Goal: Obtain resource: Download file/media

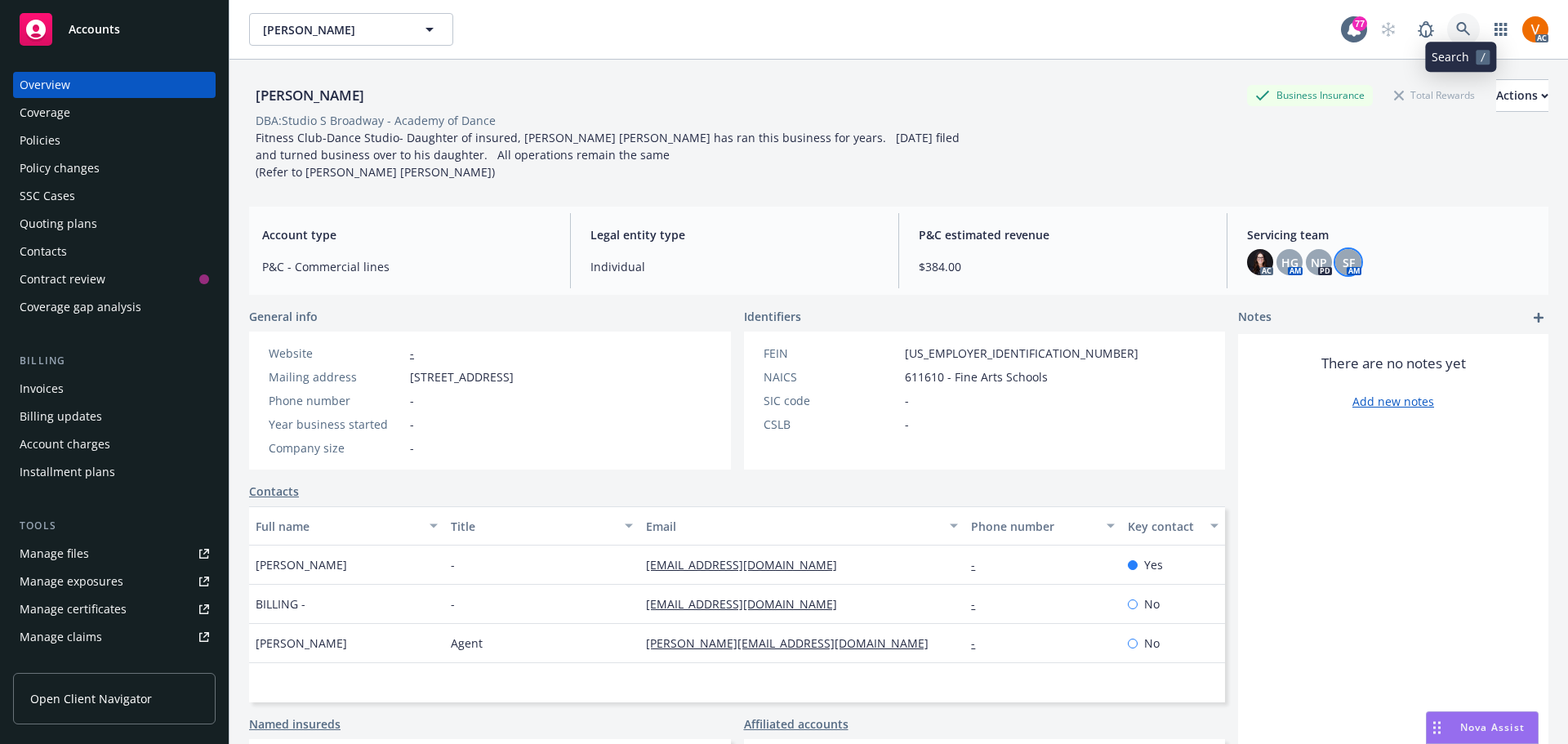
click at [1473, 28] on link at bounding box center [1463, 29] width 32 height 32
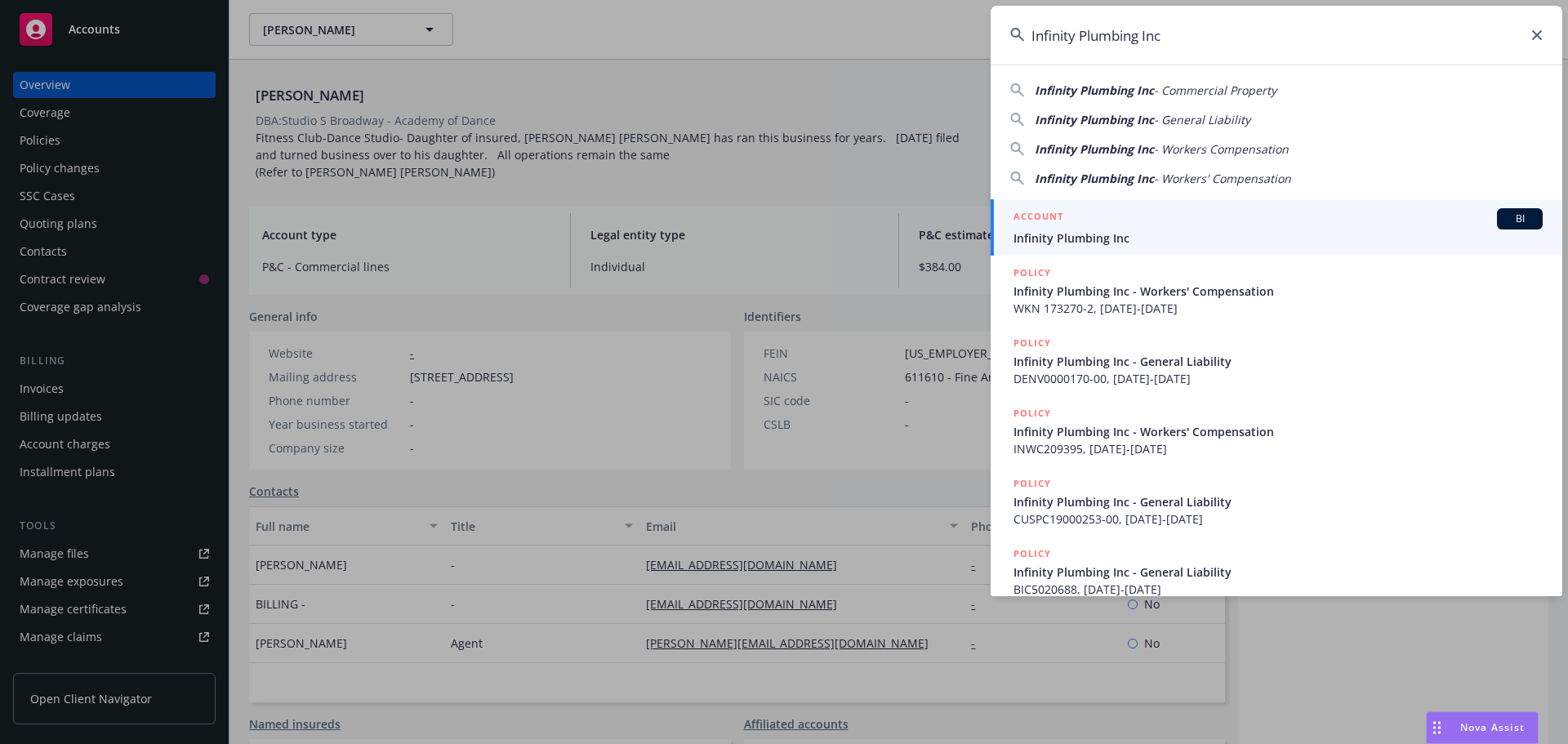
type input "Infinity Plumbing Inc"
click at [1147, 246] on span "Infinity Plumbing Inc" at bounding box center [1278, 238] width 529 height 17
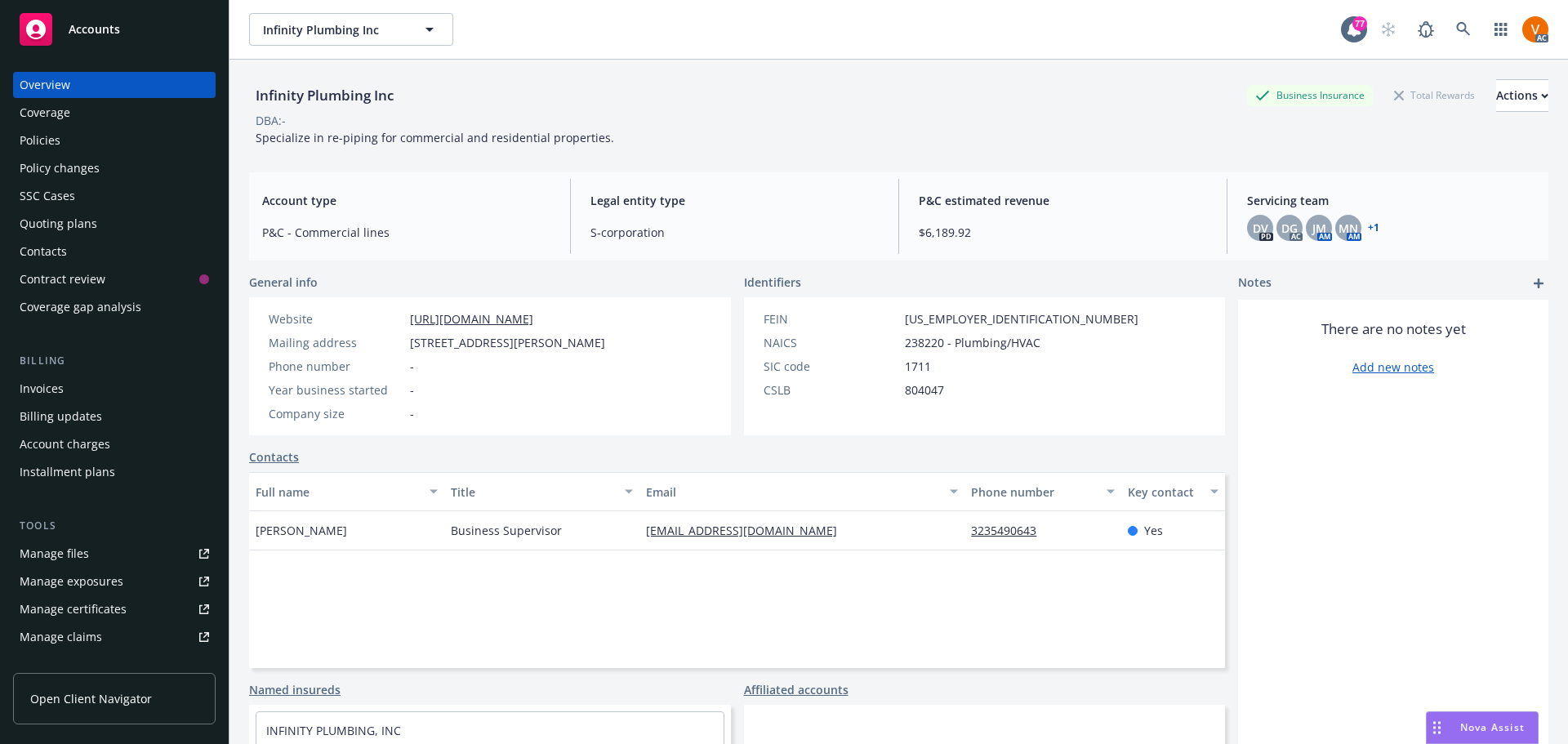
click at [36, 128] on div "Policies" at bounding box center [40, 140] width 41 height 26
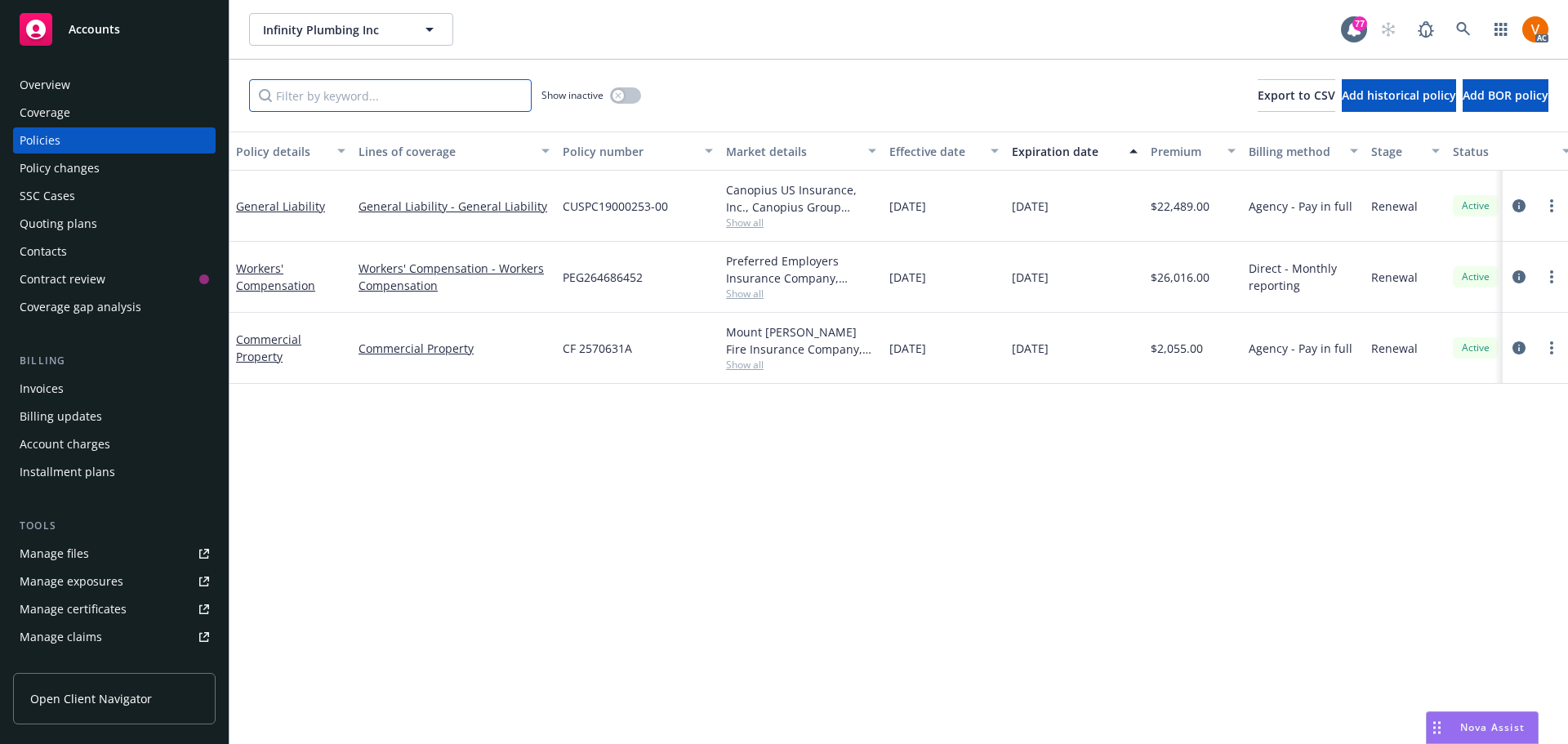
click at [443, 85] on input "Filter by keyword..." at bounding box center [390, 95] width 283 height 32
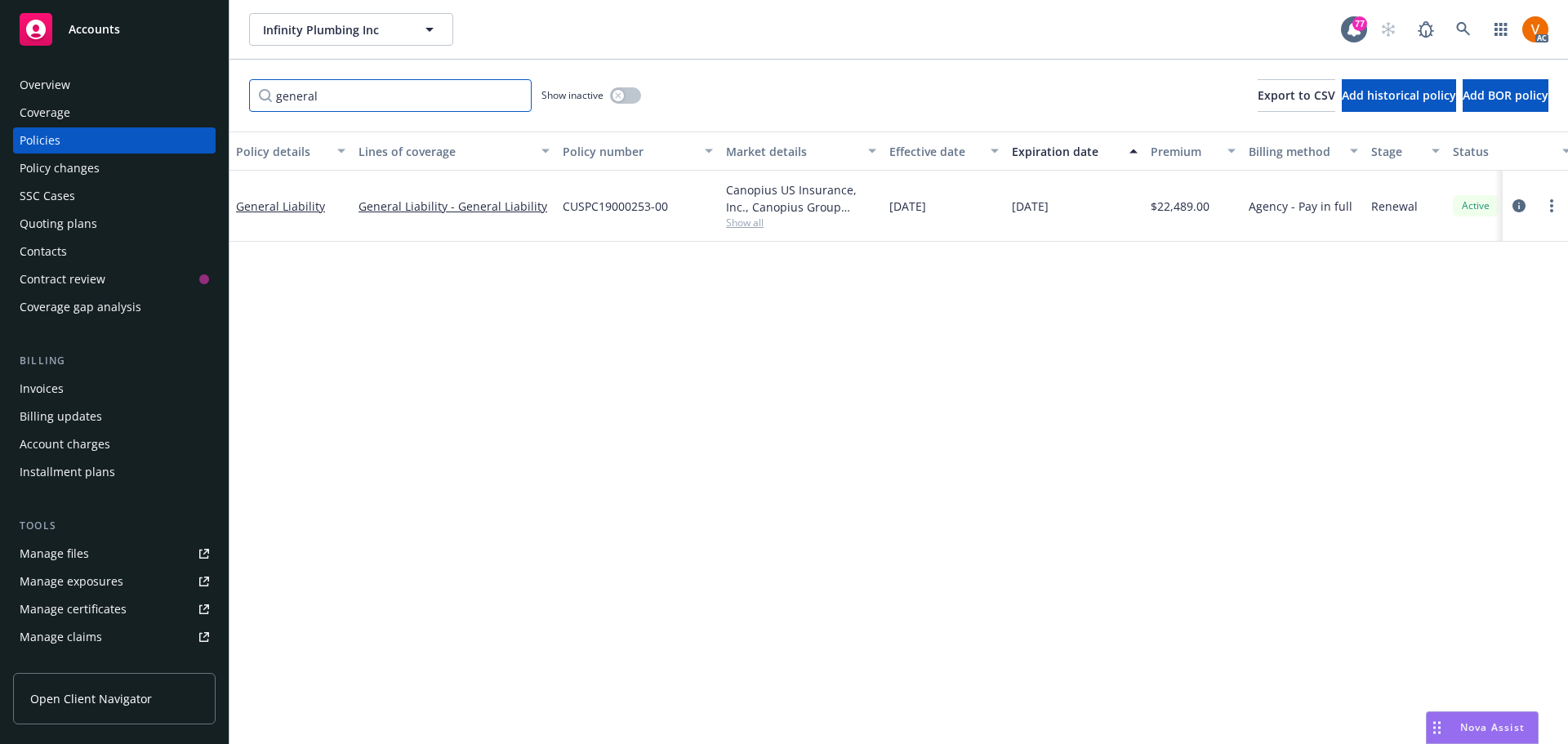
type input "general"
click at [628, 88] on button "button" at bounding box center [625, 95] width 31 height 16
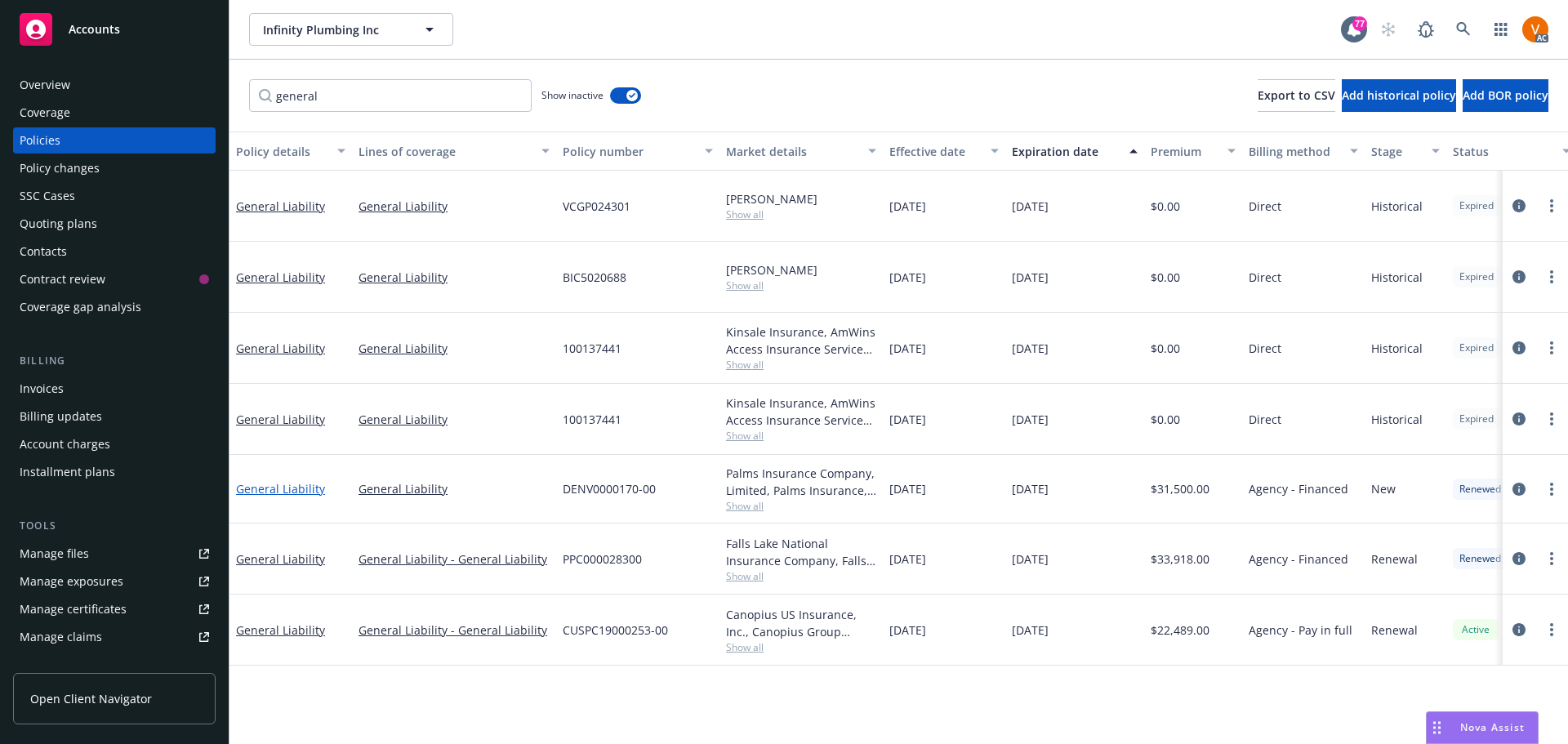
click at [268, 481] on link "General Liability" at bounding box center [280, 489] width 89 height 15
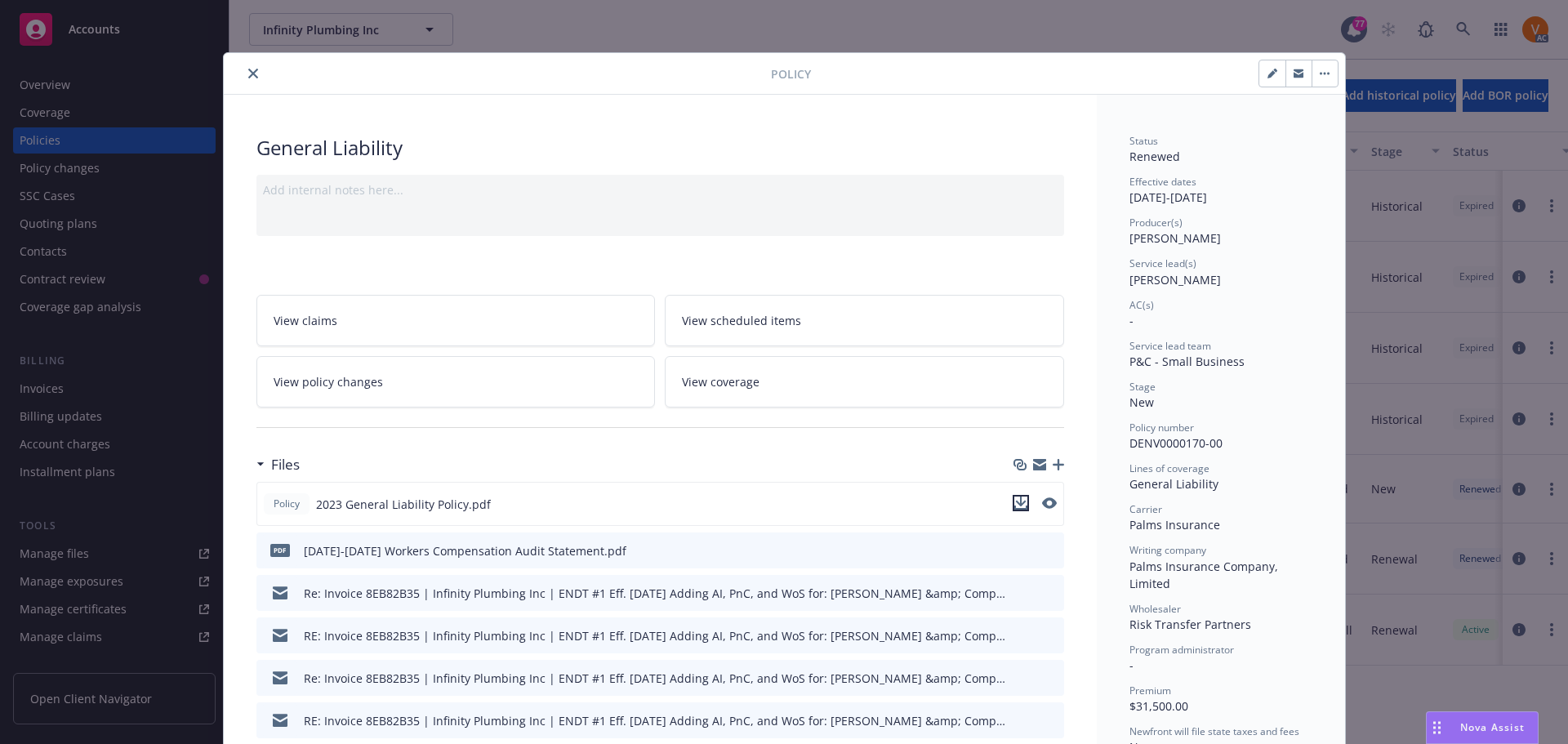
click at [1023, 495] on button "download file" at bounding box center [1020, 502] width 16 height 16
click at [249, 71] on icon "close" at bounding box center [254, 74] width 10 height 10
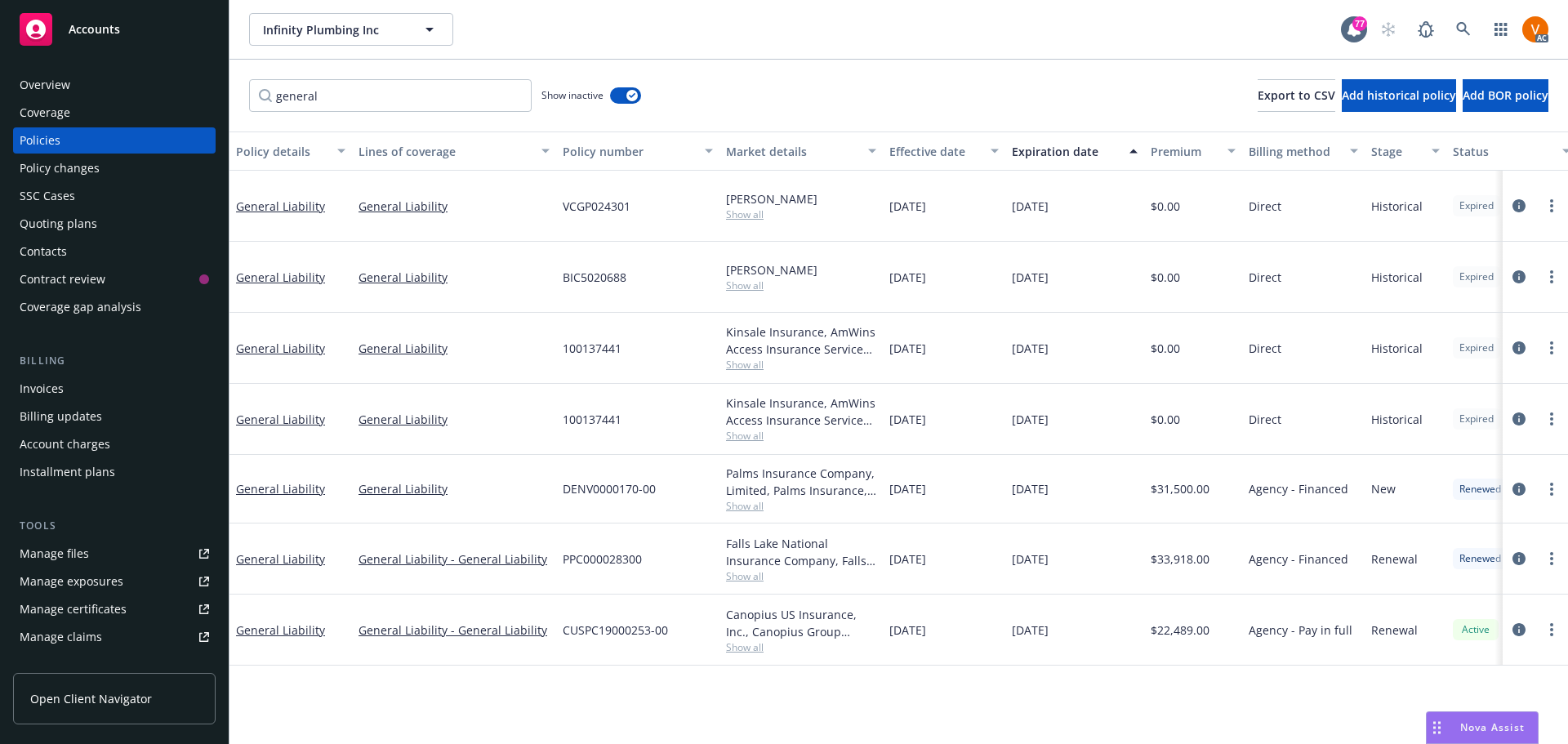
click at [67, 76] on div "Overview" at bounding box center [114, 84] width 189 height 26
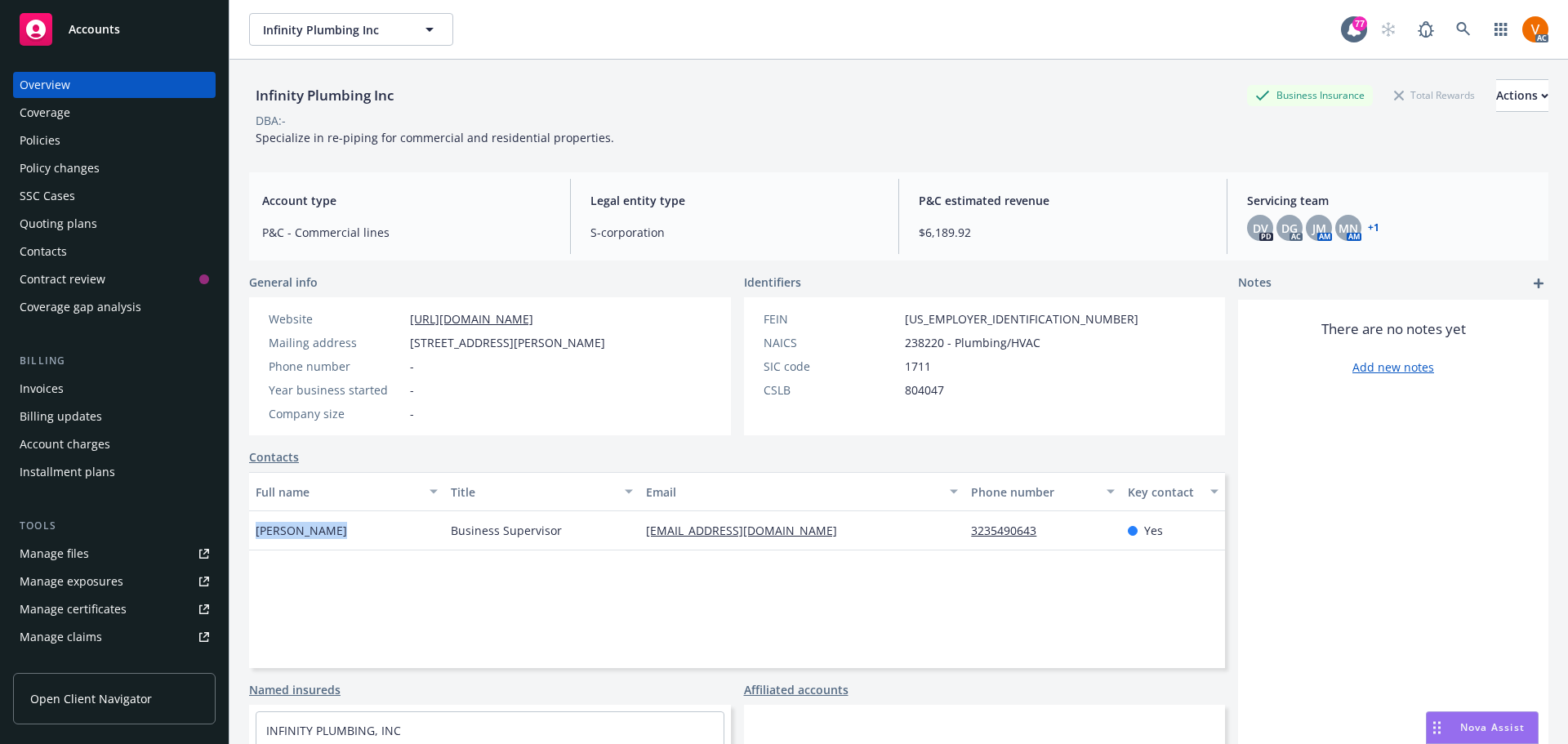
drag, startPoint x: 345, startPoint y: 522, endPoint x: 246, endPoint y: 515, distance: 99.2
click at [246, 515] on div "Infinity Plumbing Inc Business Insurance Total Rewards Actions DBA: - Specializ…" at bounding box center [899, 432] width 1339 height 744
copy span "[PERSON_NAME]"
drag, startPoint x: 634, startPoint y: 522, endPoint x: 803, endPoint y: 522, distance: 169.0
click at [803, 522] on div "[PERSON_NAME] Business Supervisor [EMAIL_ADDRESS][DOMAIN_NAME] 3235490643 Yes" at bounding box center [737, 530] width 976 height 39
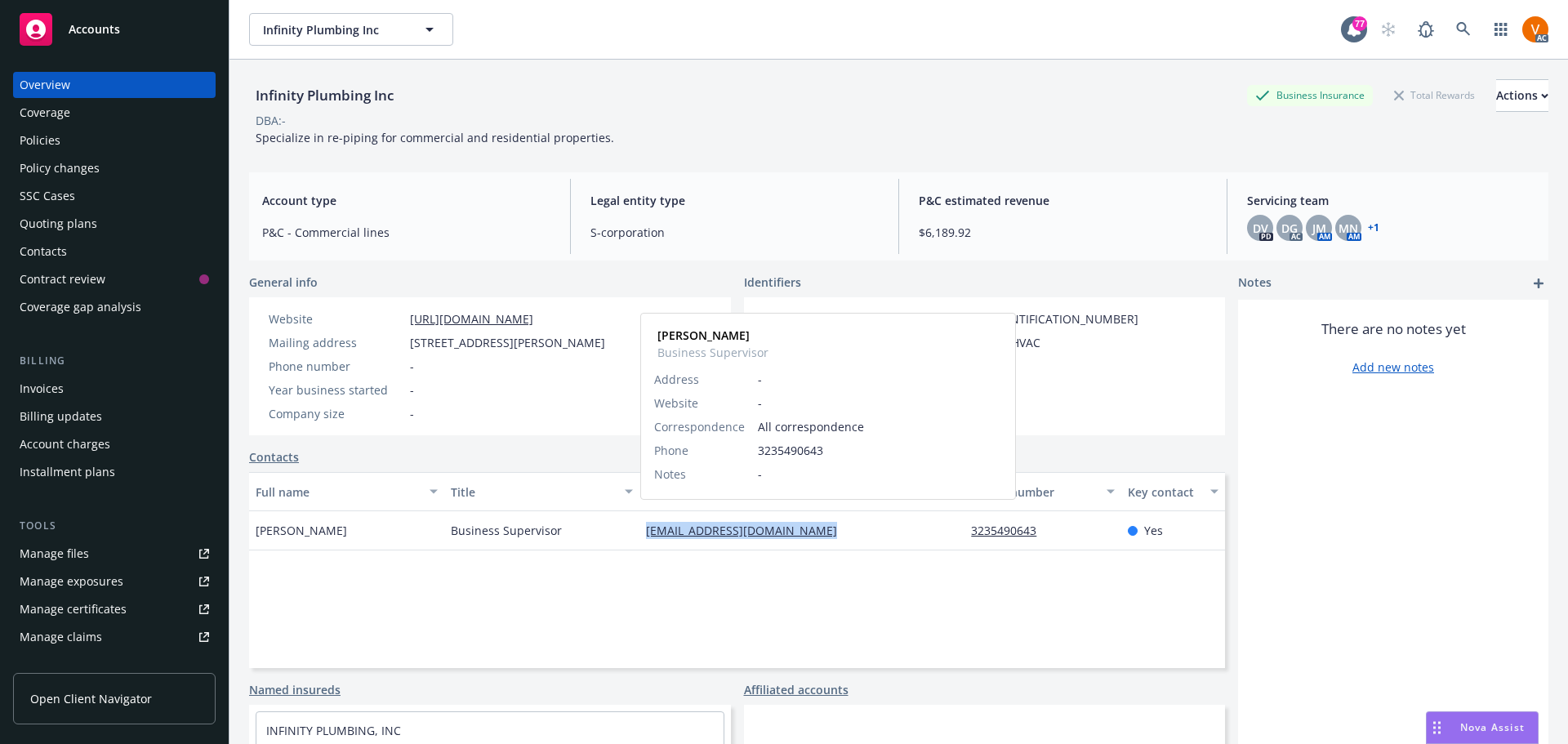
copy div "[EMAIL_ADDRESS][DOMAIN_NAME]"
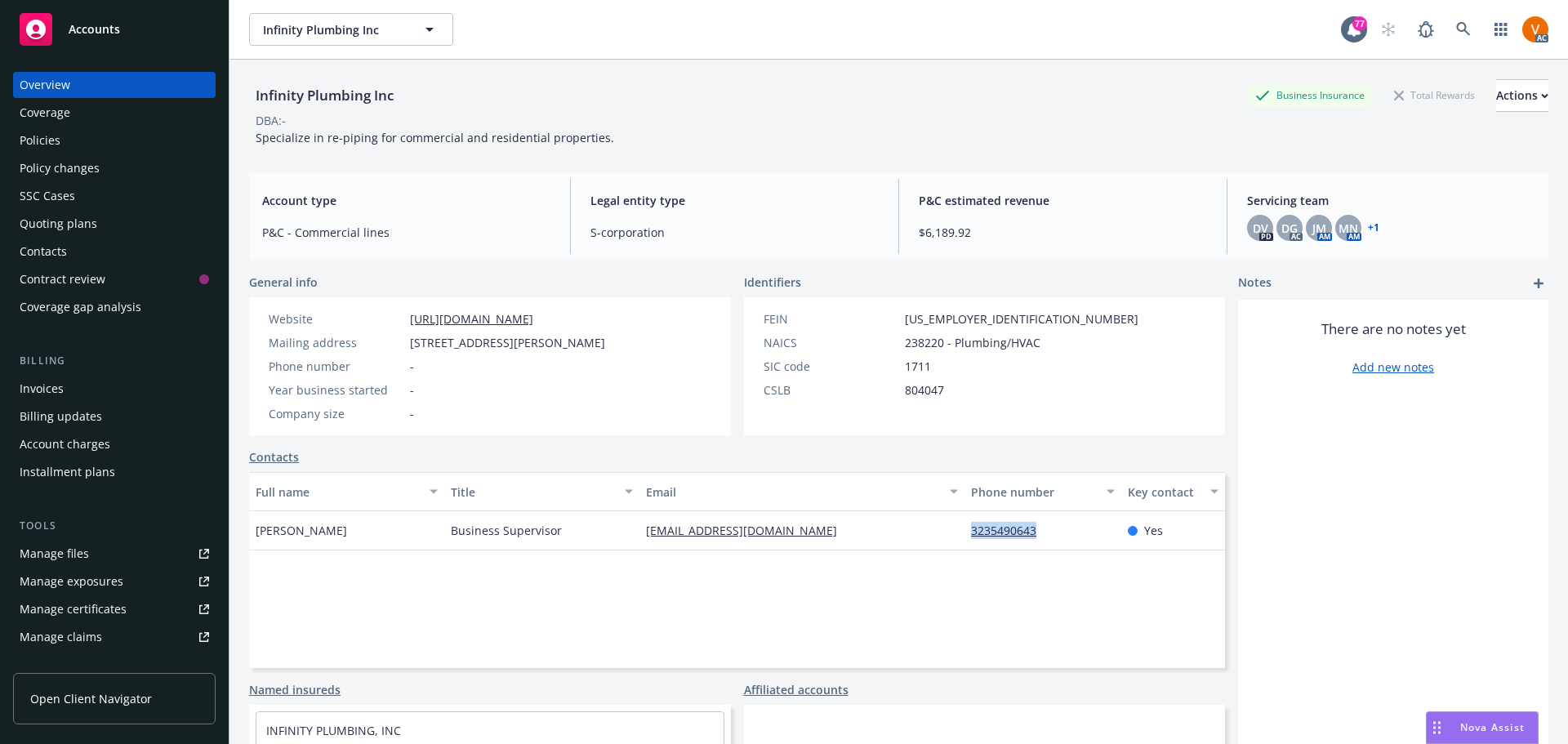
drag, startPoint x: 1047, startPoint y: 522, endPoint x: 963, endPoint y: 524, distance: 84.0
click at [965, 524] on div "3235490643" at bounding box center [1042, 530] width 156 height 39
copy link "3235490643"
click at [1282, 226] on span "DG" at bounding box center [1289, 228] width 16 height 17
click at [1292, 223] on div "DV PD DG AC JM AM MN AM + 1" at bounding box center [1391, 227] width 289 height 26
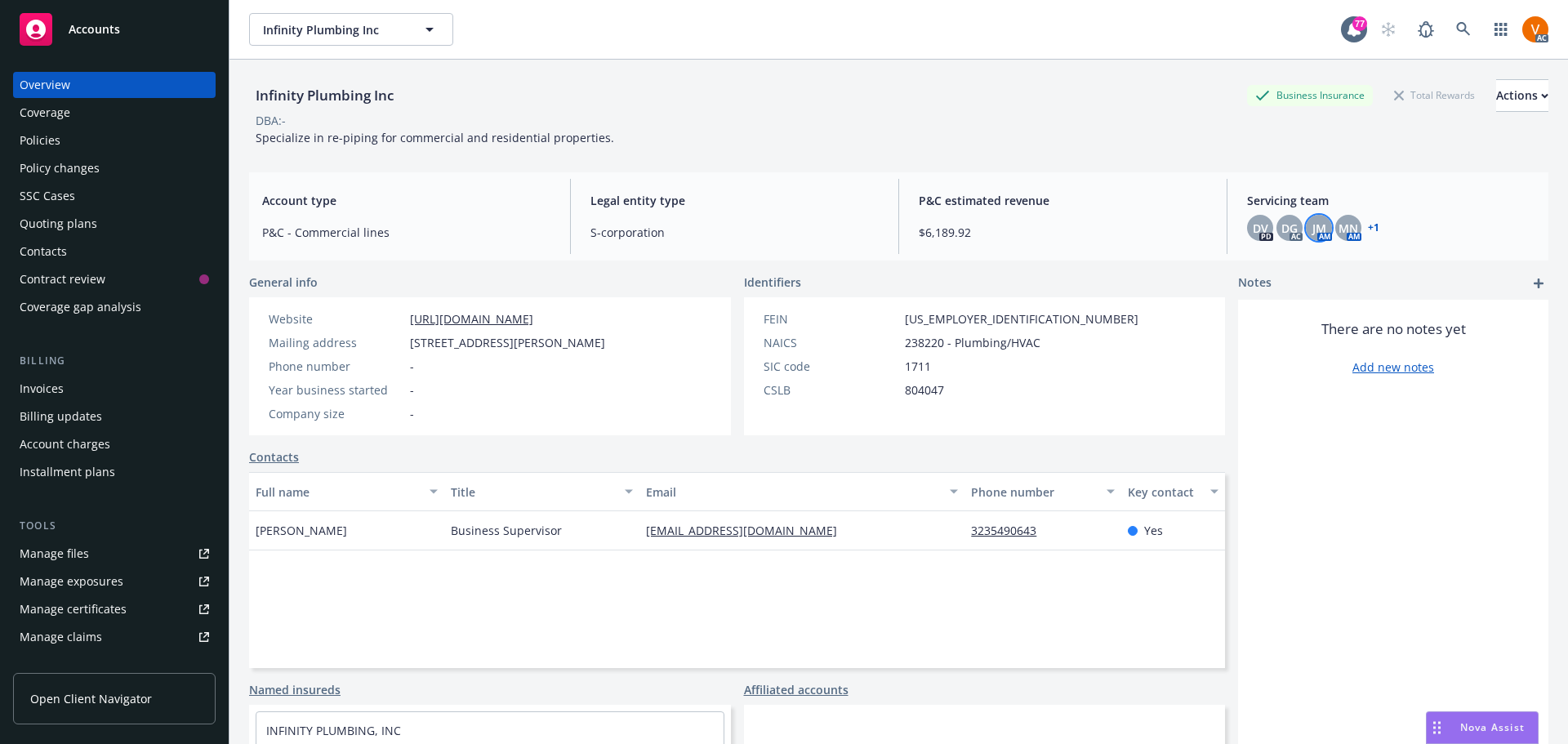
click at [1312, 220] on span "JM" at bounding box center [1319, 228] width 14 height 17
click at [1314, 220] on span "JM" at bounding box center [1319, 228] width 14 height 17
click at [1339, 220] on span "MN" at bounding box center [1348, 228] width 20 height 17
